Goal: Navigation & Orientation: Find specific page/section

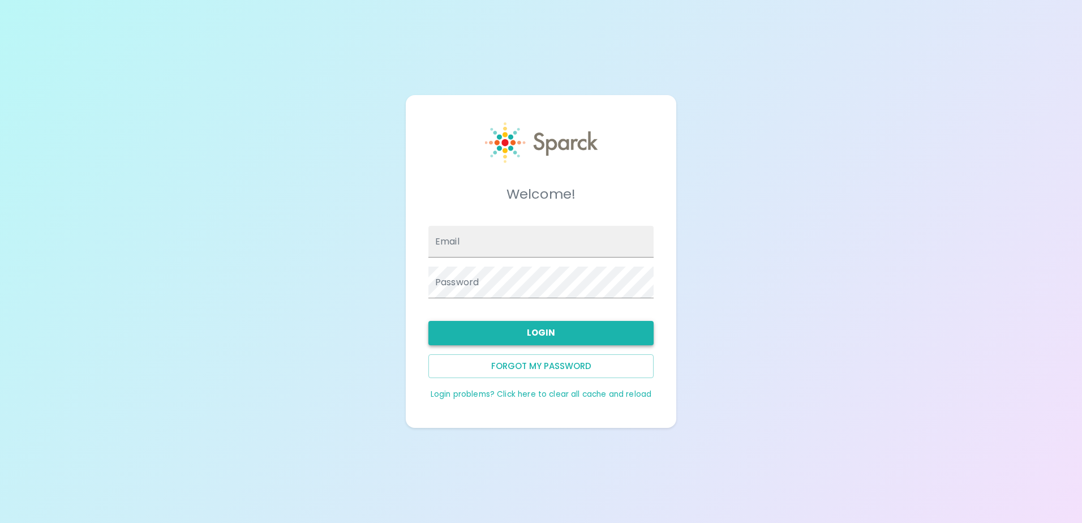
type input "[EMAIL_ADDRESS][DOMAIN_NAME]"
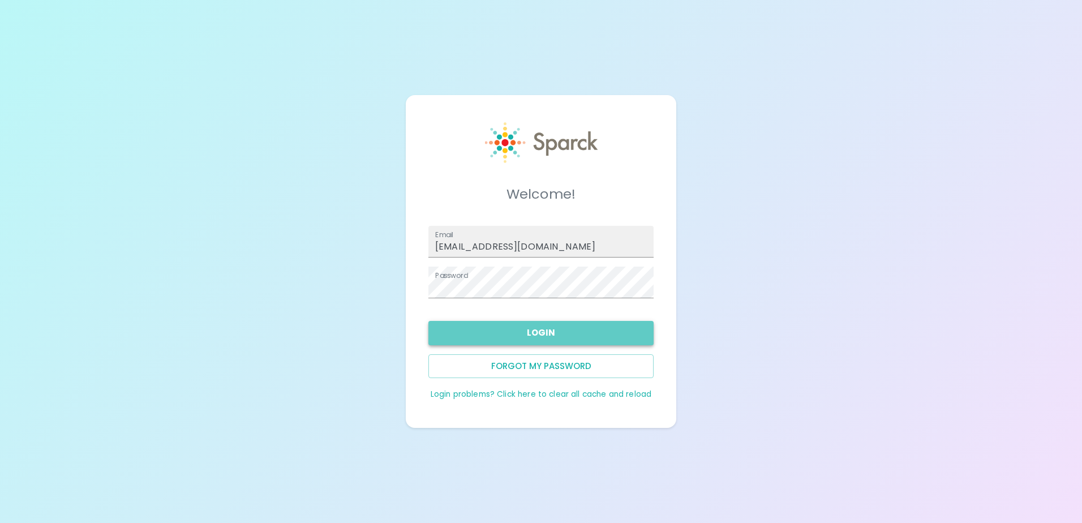
click at [604, 335] on button "Login" at bounding box center [540, 333] width 225 height 24
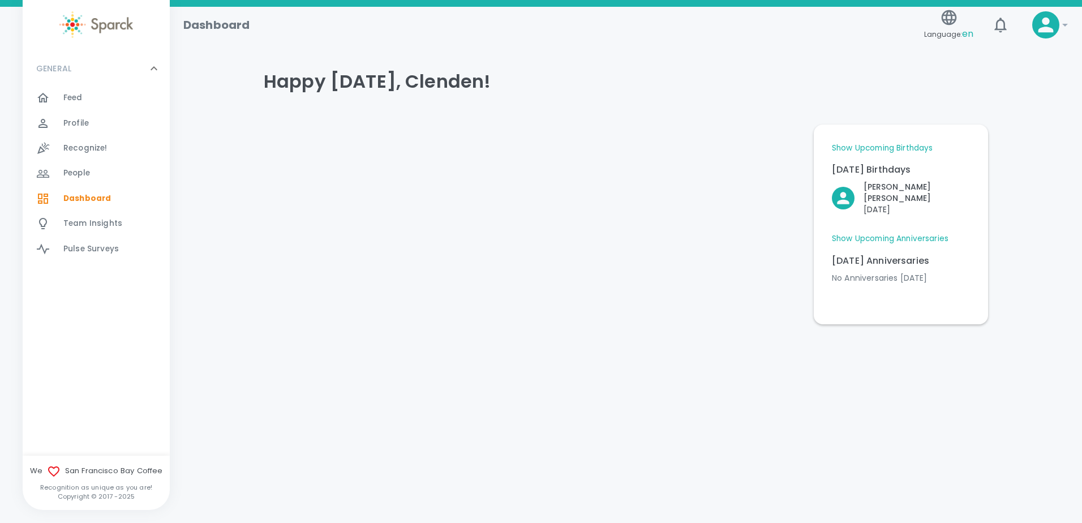
click at [867, 233] on link "Show Upcoming Anniversaries" at bounding box center [890, 238] width 117 height 11
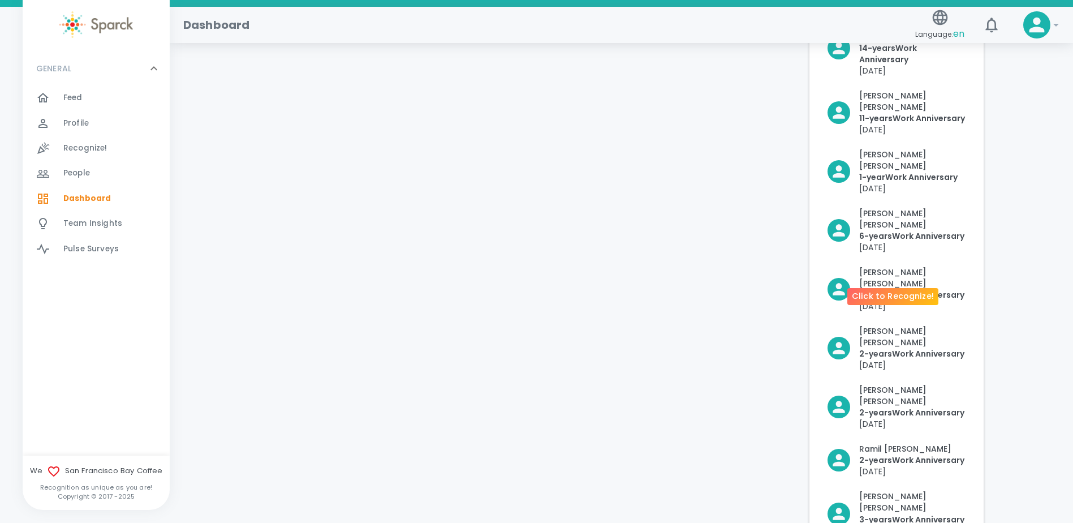
scroll to position [17, 0]
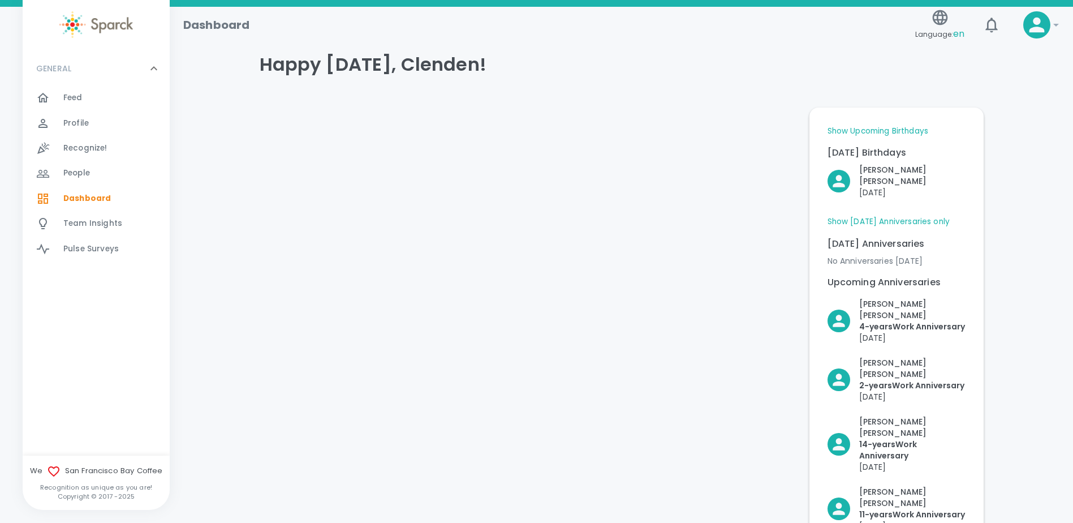
click at [886, 130] on link "Show Upcoming Birthdays" at bounding box center [878, 131] width 101 height 11
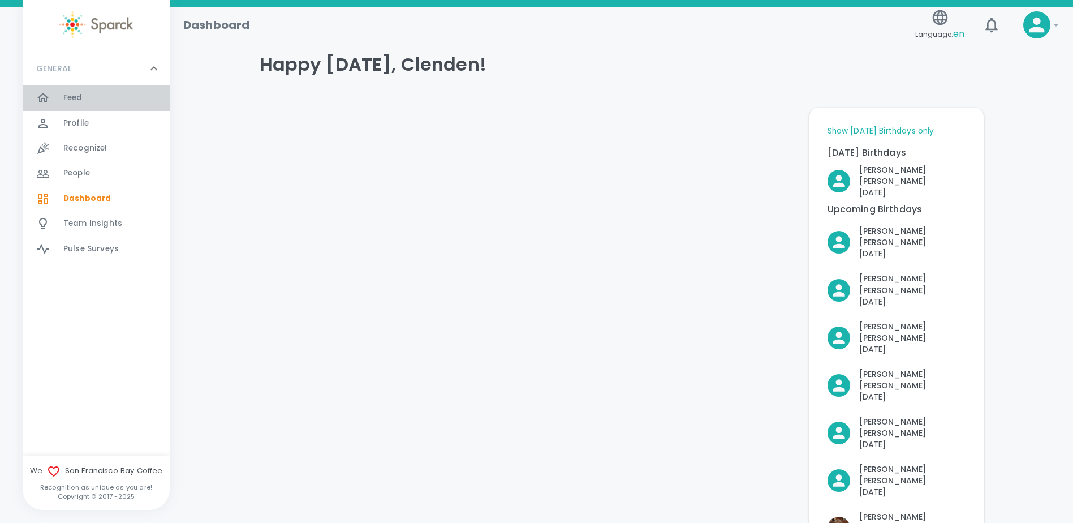
click at [89, 91] on div "Feed 0" at bounding box center [116, 98] width 106 height 16
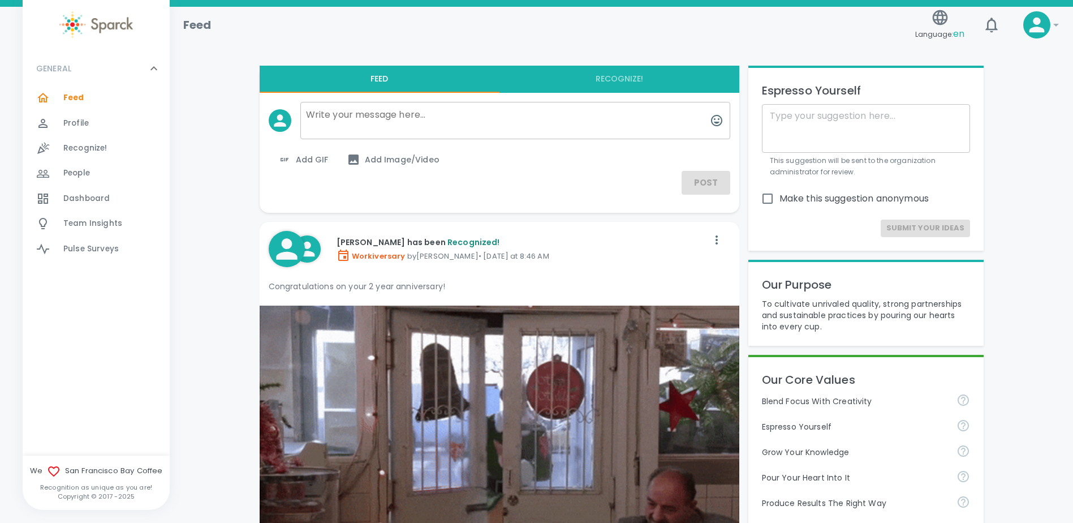
scroll to position [283, 0]
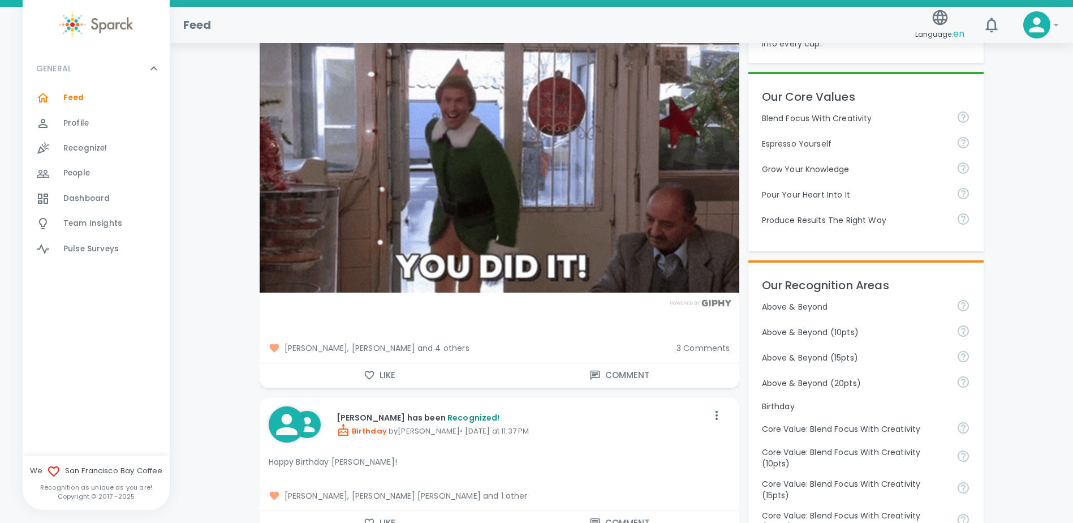
click at [721, 349] on span "3 Comments" at bounding box center [704, 347] width 54 height 11
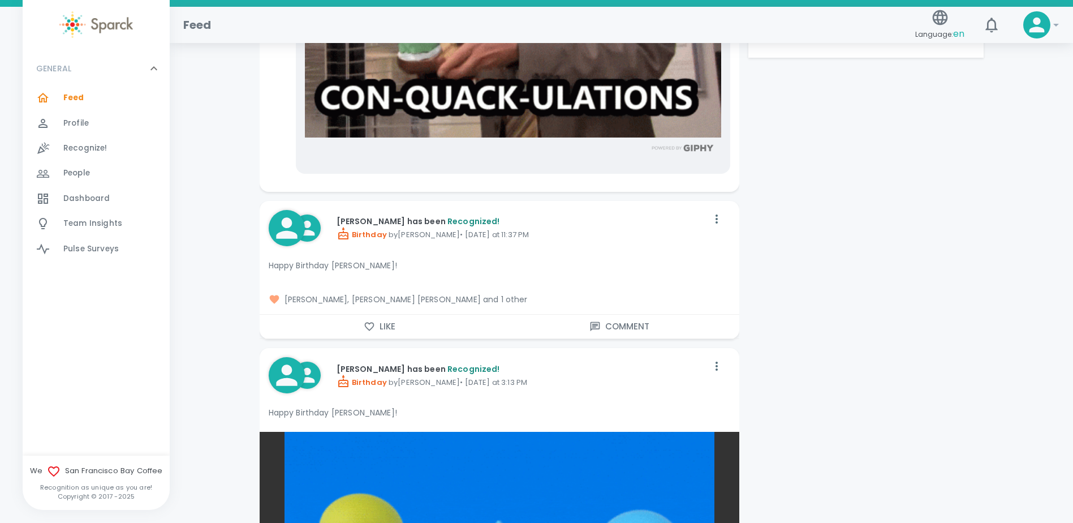
scroll to position [1471, 0]
